Goal: Task Accomplishment & Management: Use online tool/utility

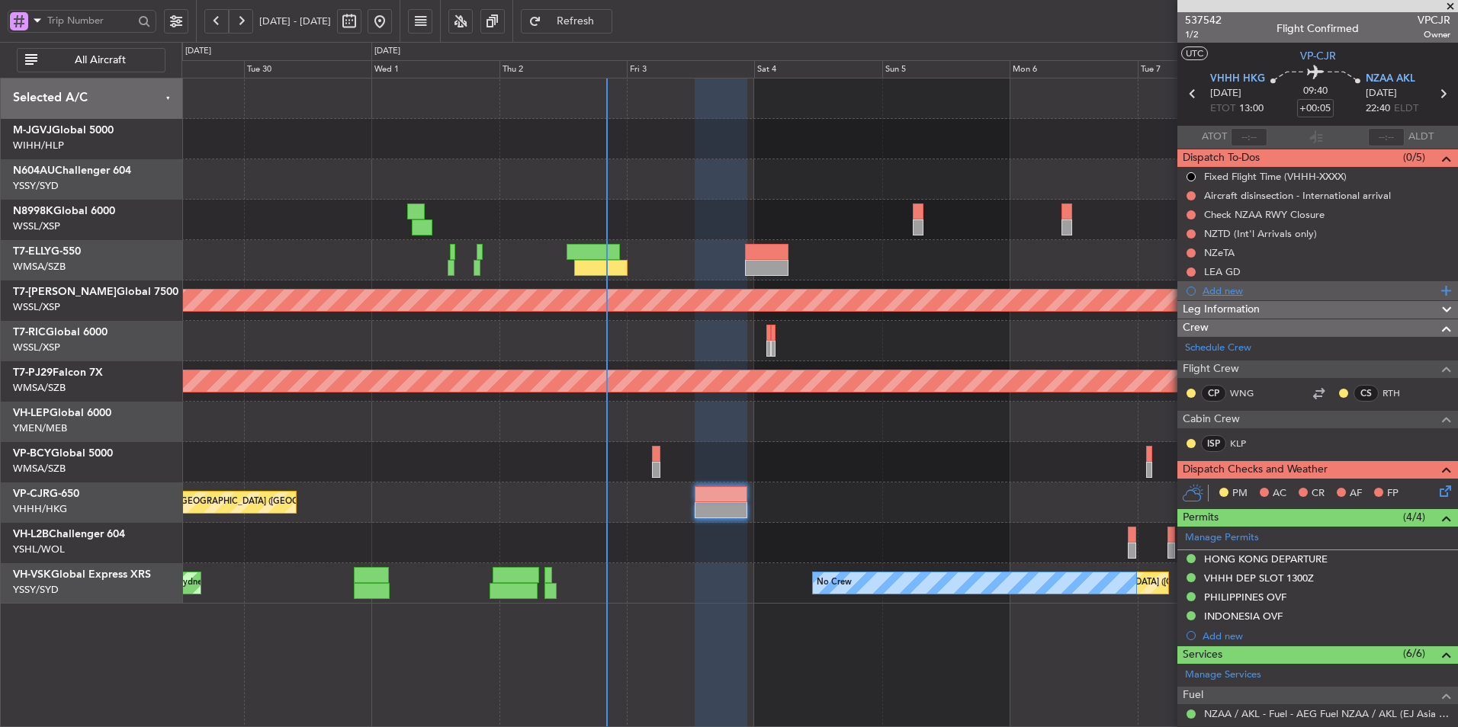
click at [1230, 290] on div "Add new" at bounding box center [1319, 290] width 234 height 13
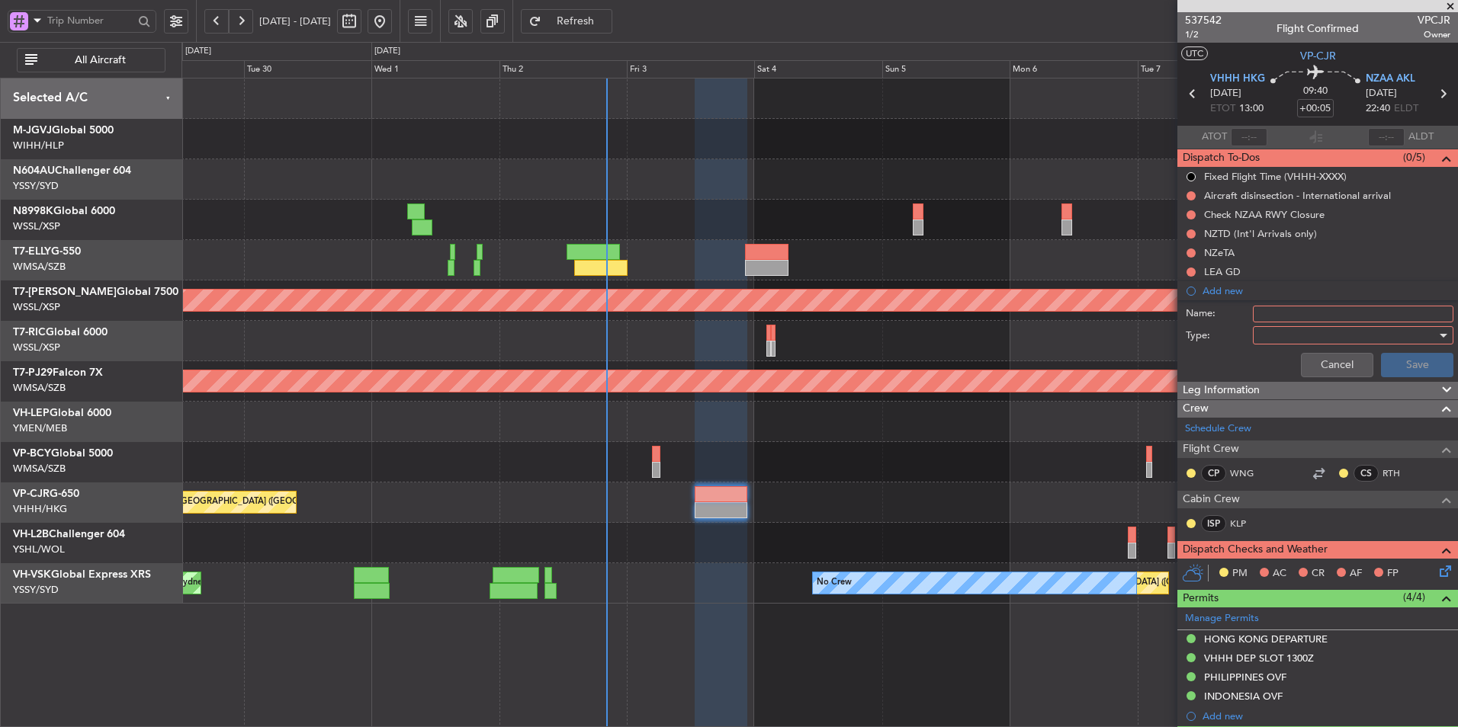
click at [1253, 306] on input "Name:" at bounding box center [1353, 314] width 200 height 17
type input "FPL"
click at [1284, 341] on div at bounding box center [1348, 335] width 178 height 23
click at [1278, 357] on span "Generic" at bounding box center [1345, 366] width 178 height 23
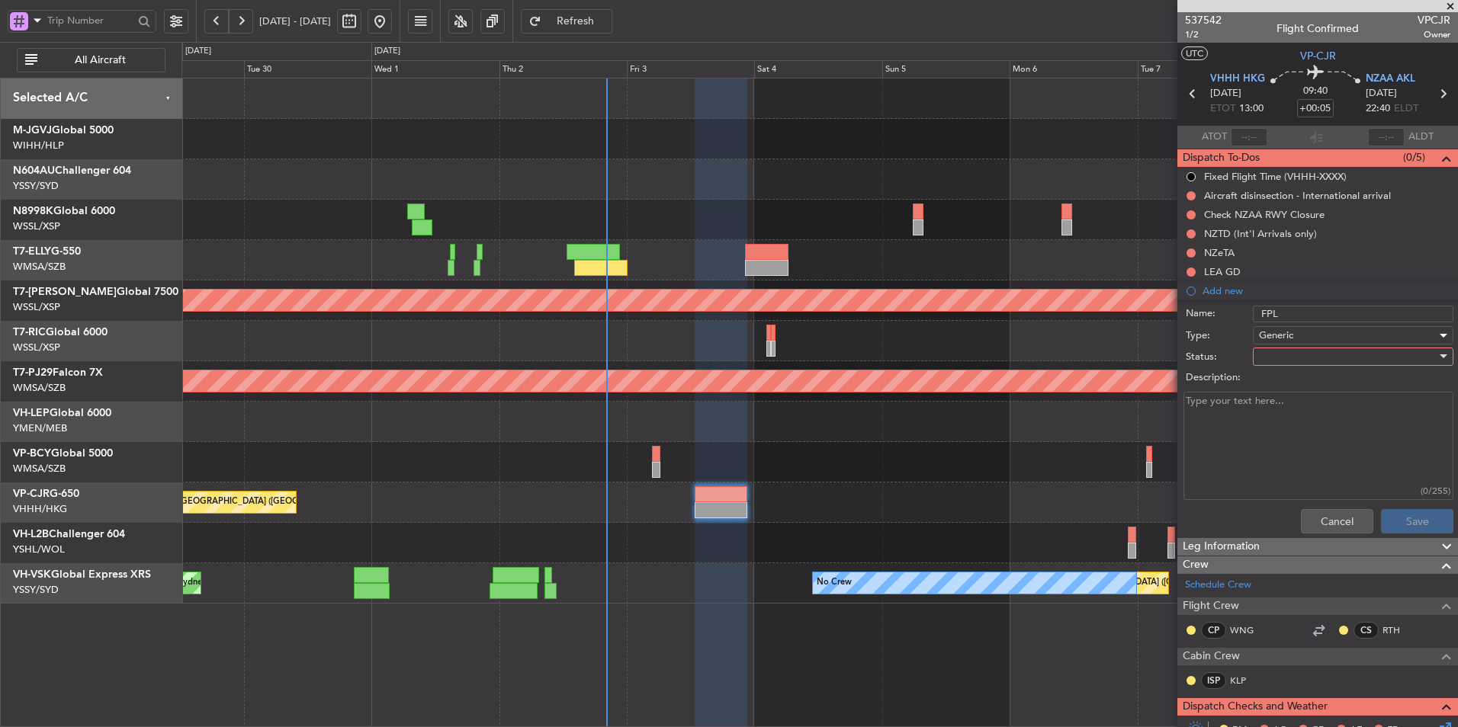
click at [1277, 363] on div at bounding box center [1348, 356] width 178 height 23
click at [1274, 387] on span "Not Started" at bounding box center [1345, 387] width 178 height 23
click at [1233, 420] on textarea "Description:" at bounding box center [1318, 446] width 270 height 109
click at [1218, 473] on textarea "Description:" at bounding box center [1318, 446] width 270 height 109
paste textarea "Fuel: Max fuel Service: Lav and portable water upon arrival Hotel: Four Points …"
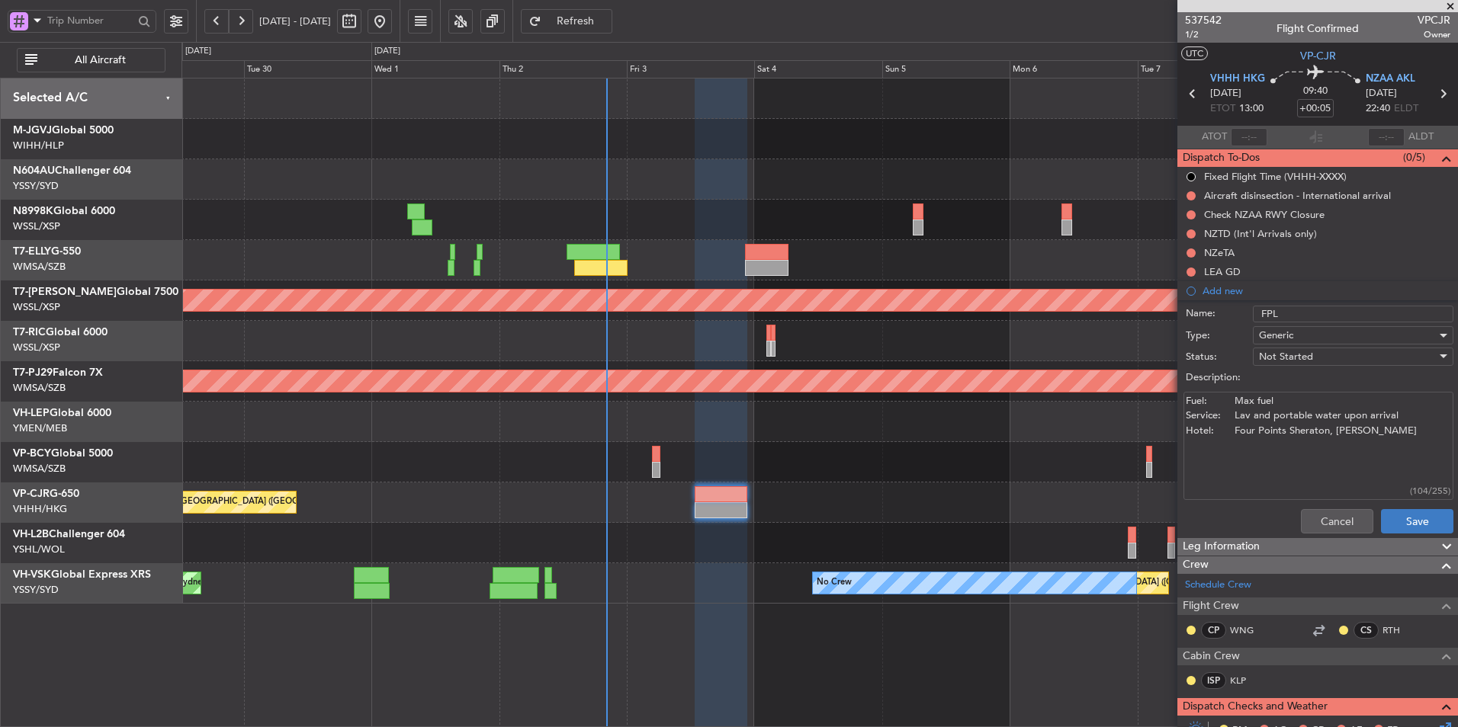
type textarea "Fuel: Max fuel Service: Lav and portable water upon arrival Hotel: Four Points …"
click at [1397, 515] on button "Save" at bounding box center [1417, 521] width 72 height 24
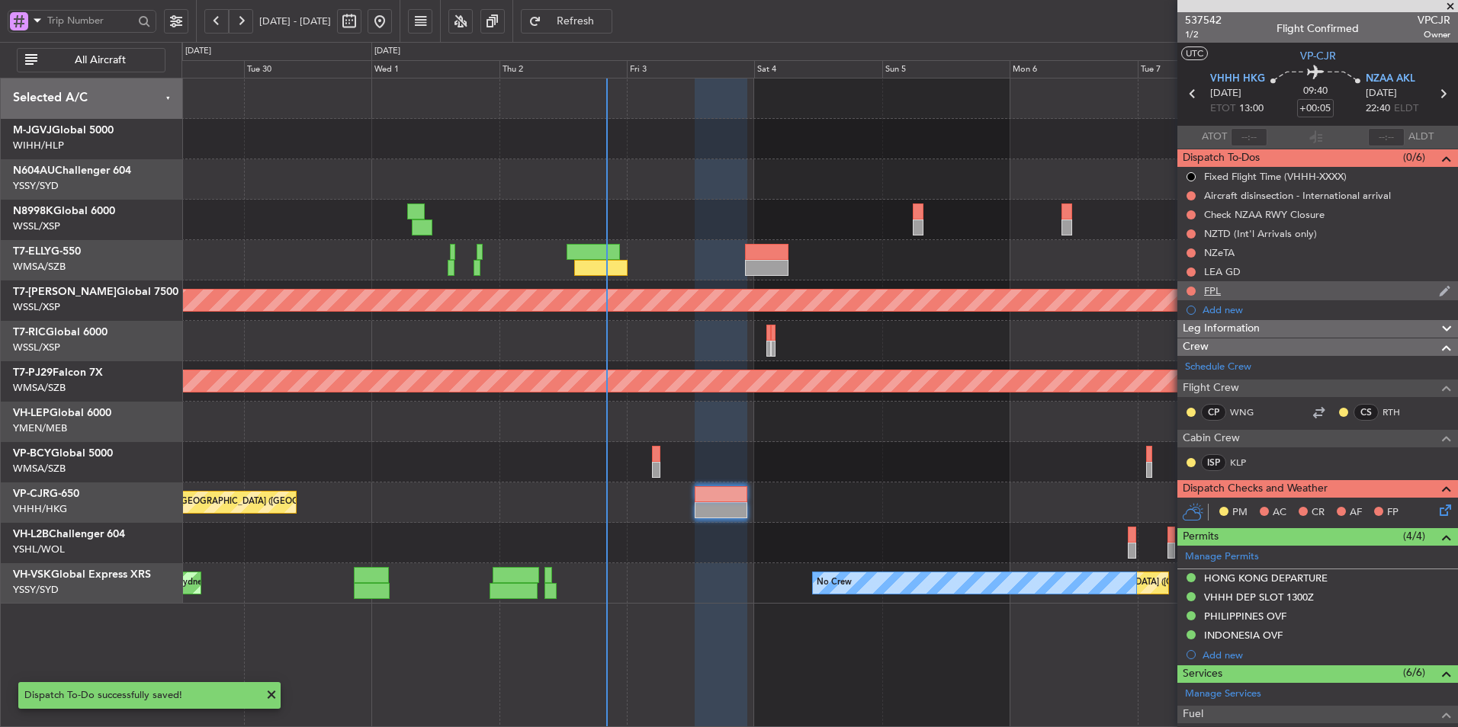
click at [1208, 291] on div "FPL" at bounding box center [1212, 290] width 17 height 13
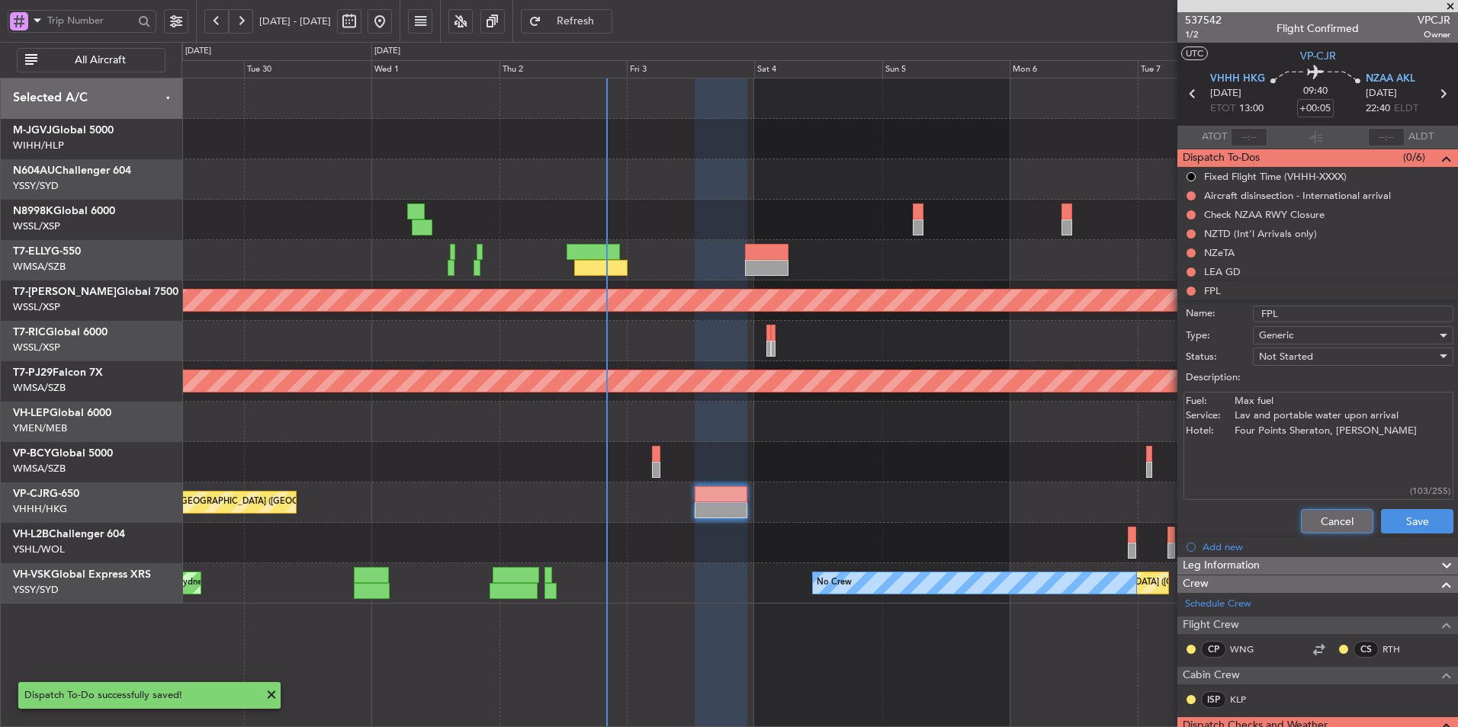
click at [1301, 515] on button "Cancel" at bounding box center [1337, 521] width 72 height 24
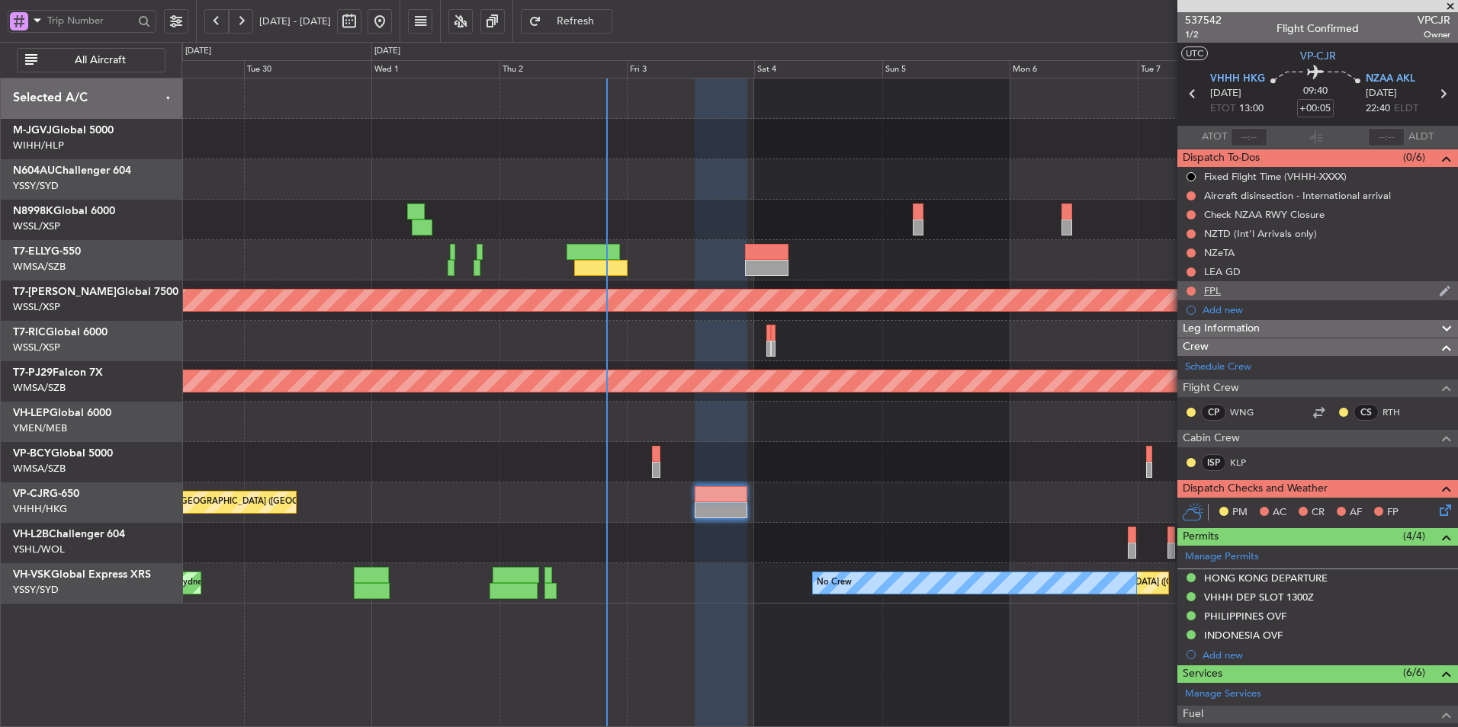
click at [1206, 290] on div "FPL" at bounding box center [1212, 290] width 17 height 13
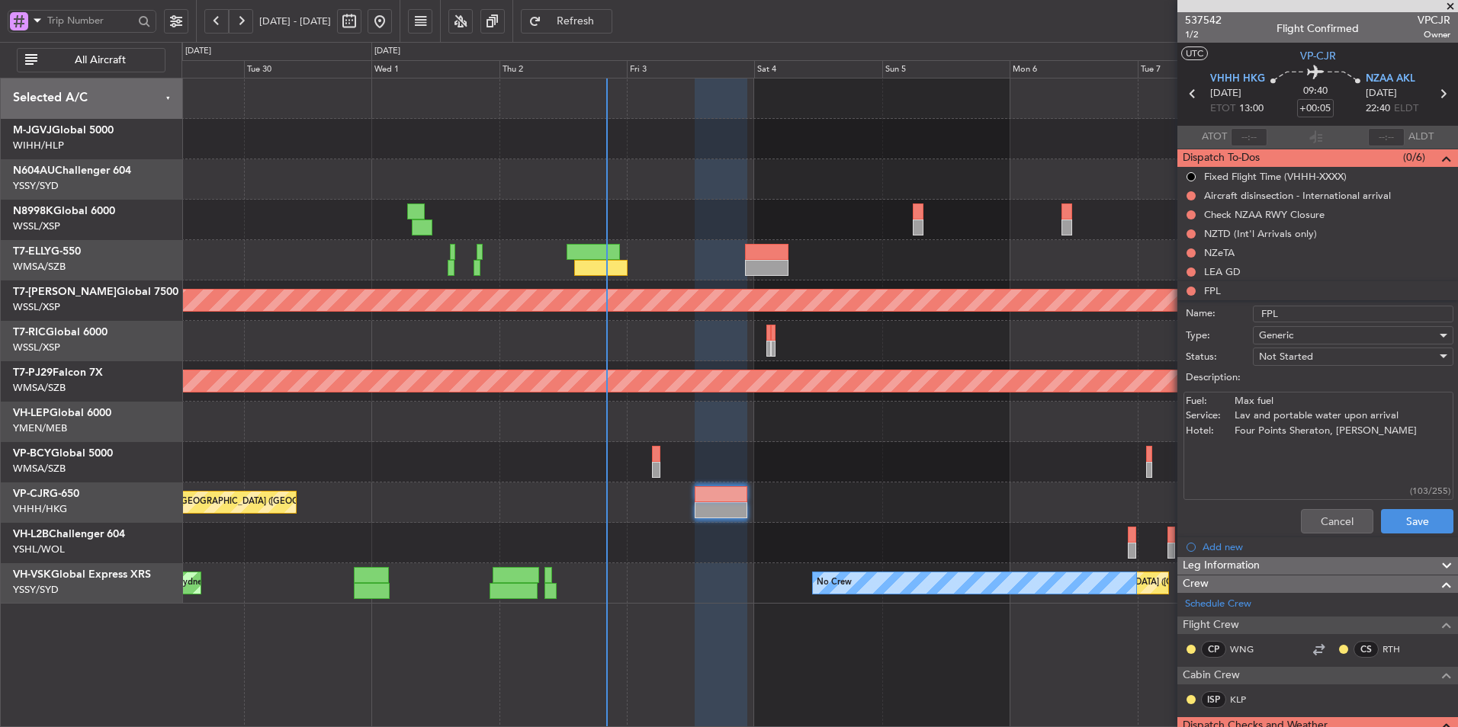
click at [945, 496] on div "Planned Maint [GEOGRAPHIC_DATA] ([GEOGRAPHIC_DATA] Intl)" at bounding box center [818, 503] width 1275 height 40
click at [1314, 517] on button "Cancel" at bounding box center [1337, 521] width 72 height 24
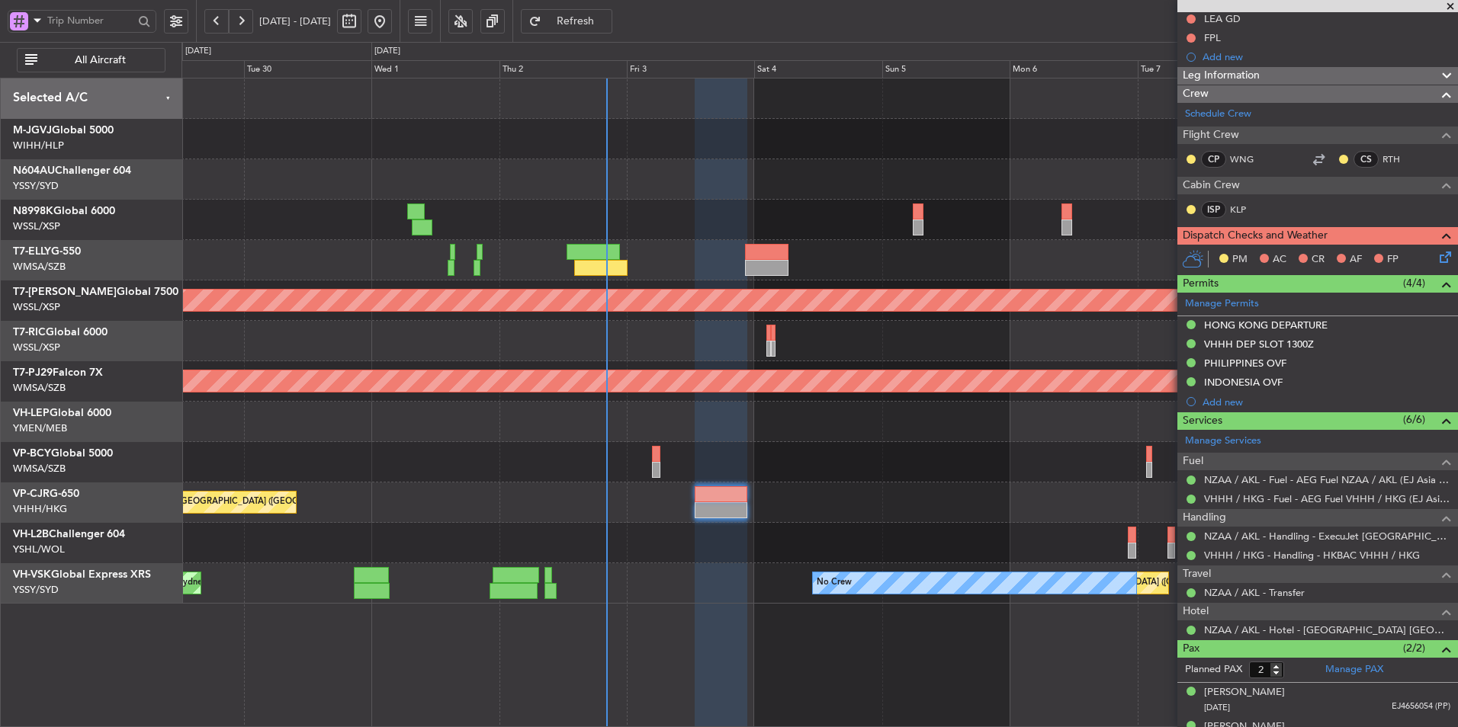
scroll to position [277, 0]
